Goal: Task Accomplishment & Management: Use online tool/utility

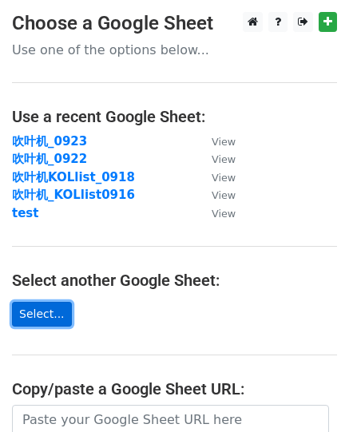
click at [35, 317] on link "Select..." at bounding box center [42, 314] width 60 height 25
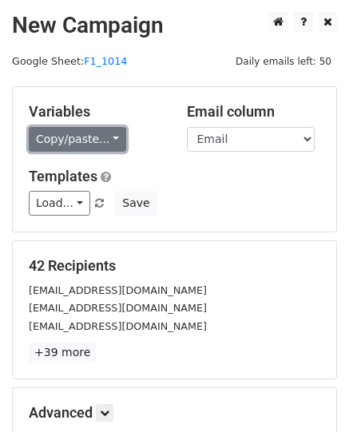
click at [109, 140] on link "Copy/paste..." at bounding box center [77, 139] width 97 height 25
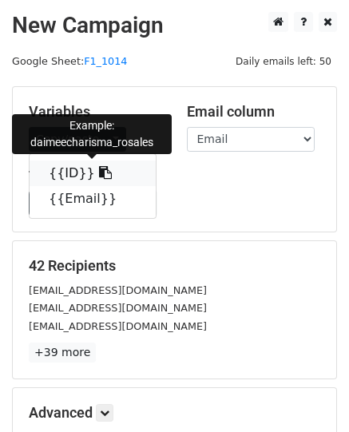
click at [58, 172] on link "{{ID}}" at bounding box center [93, 174] width 126 height 26
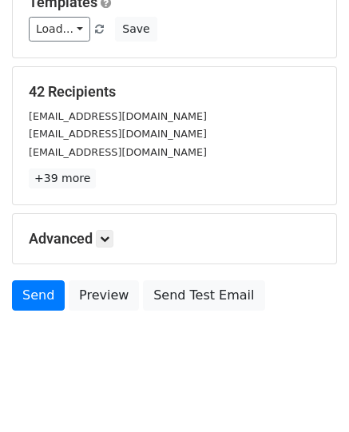
scroll to position [185, 0]
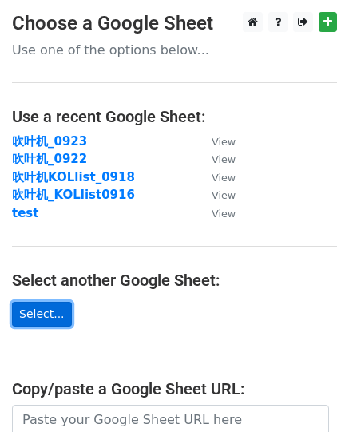
click at [20, 318] on link "Select..." at bounding box center [42, 314] width 60 height 25
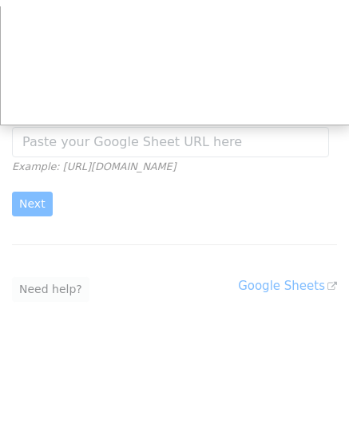
scroll to position [272, 0]
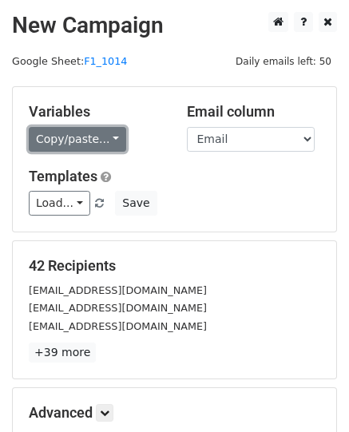
click at [113, 135] on link "Copy/paste..." at bounding box center [77, 139] width 97 height 25
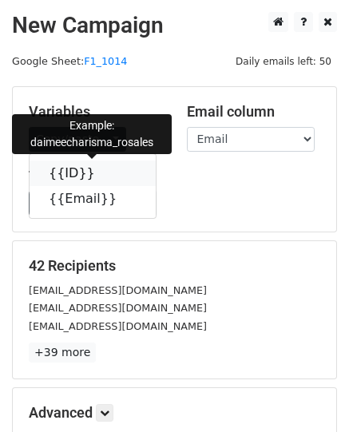
click at [60, 174] on link "{{ID}}" at bounding box center [93, 174] width 126 height 26
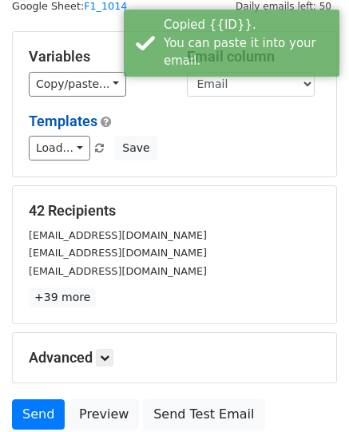
scroll to position [80, 0]
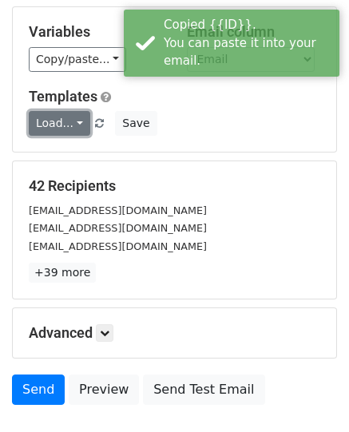
click at [78, 125] on link "Load..." at bounding box center [60, 123] width 62 height 25
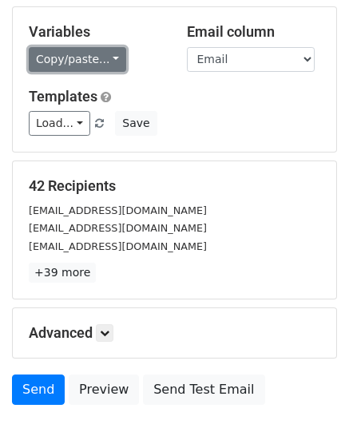
click at [113, 56] on link "Copy/paste..." at bounding box center [77, 59] width 97 height 25
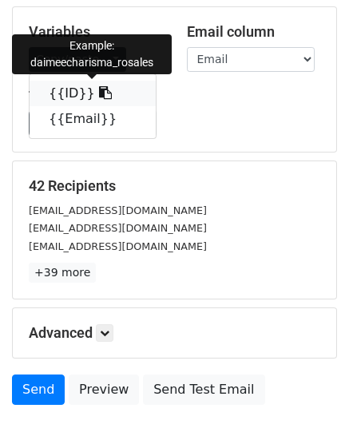
click at [72, 89] on link "{{ID}}" at bounding box center [93, 94] width 126 height 26
